Goal: Task Accomplishment & Management: Use online tool/utility

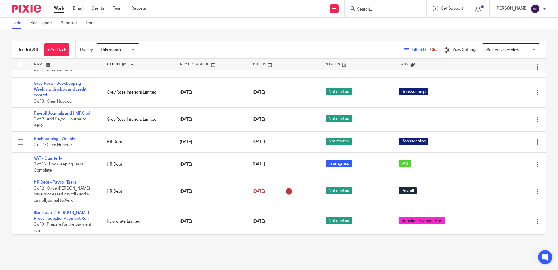
scroll to position [58, 0]
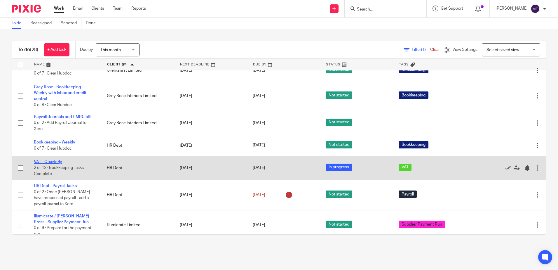
click at [50, 161] on link "VAT - Quarterly" at bounding box center [48, 162] width 28 height 4
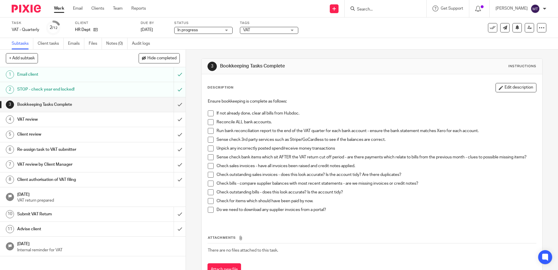
click at [208, 114] on span at bounding box center [211, 113] width 6 height 6
click at [208, 123] on span at bounding box center [211, 122] width 6 height 6
click at [209, 131] on span at bounding box center [211, 131] width 6 height 6
click at [210, 139] on span at bounding box center [211, 140] width 6 height 6
click at [210, 148] on span at bounding box center [211, 148] width 6 height 6
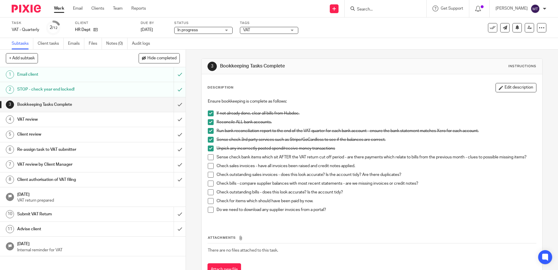
click at [210, 156] on span at bounding box center [211, 157] width 6 height 6
click at [209, 166] on span at bounding box center [211, 166] width 6 height 6
click at [174, 104] on input "submit" at bounding box center [93, 104] width 186 height 15
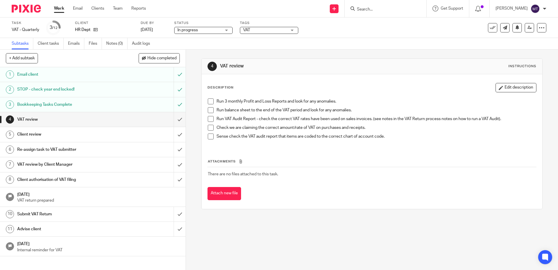
click at [208, 100] on span at bounding box center [211, 101] width 6 height 6
click at [211, 110] on span at bounding box center [211, 110] width 6 height 6
